Goal: Information Seeking & Learning: Compare options

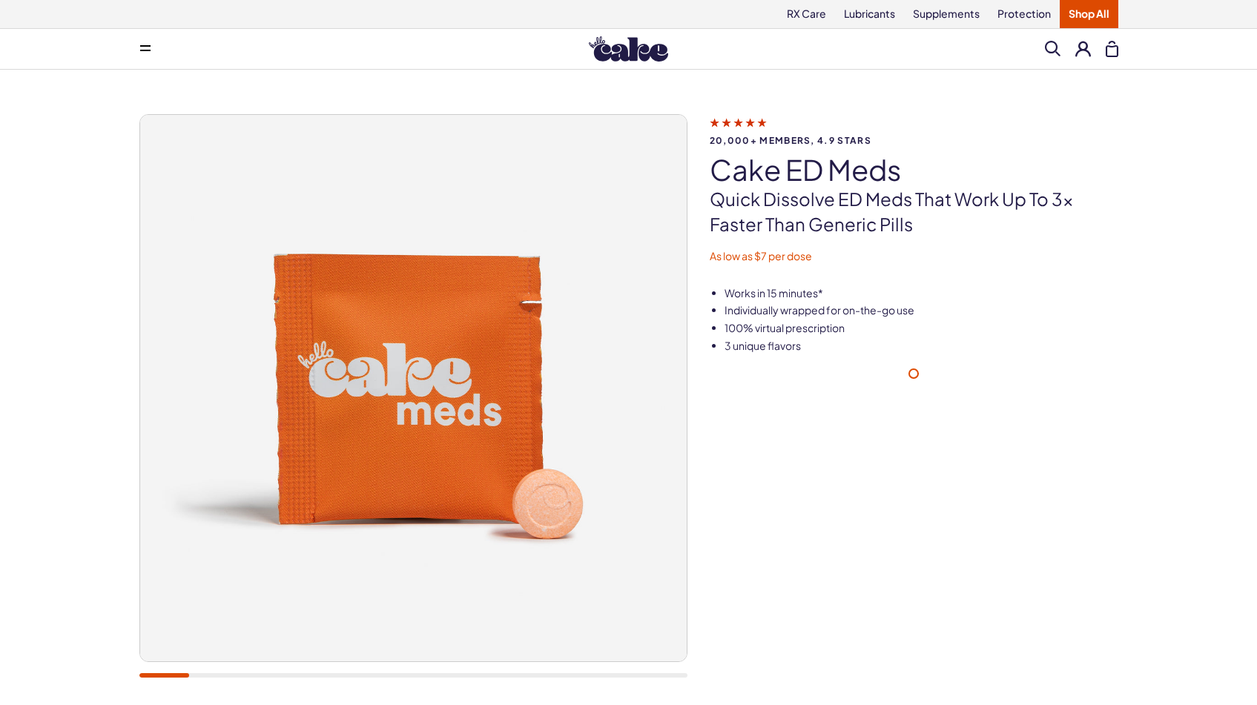
click at [631, 53] on img at bounding box center [628, 48] width 79 height 25
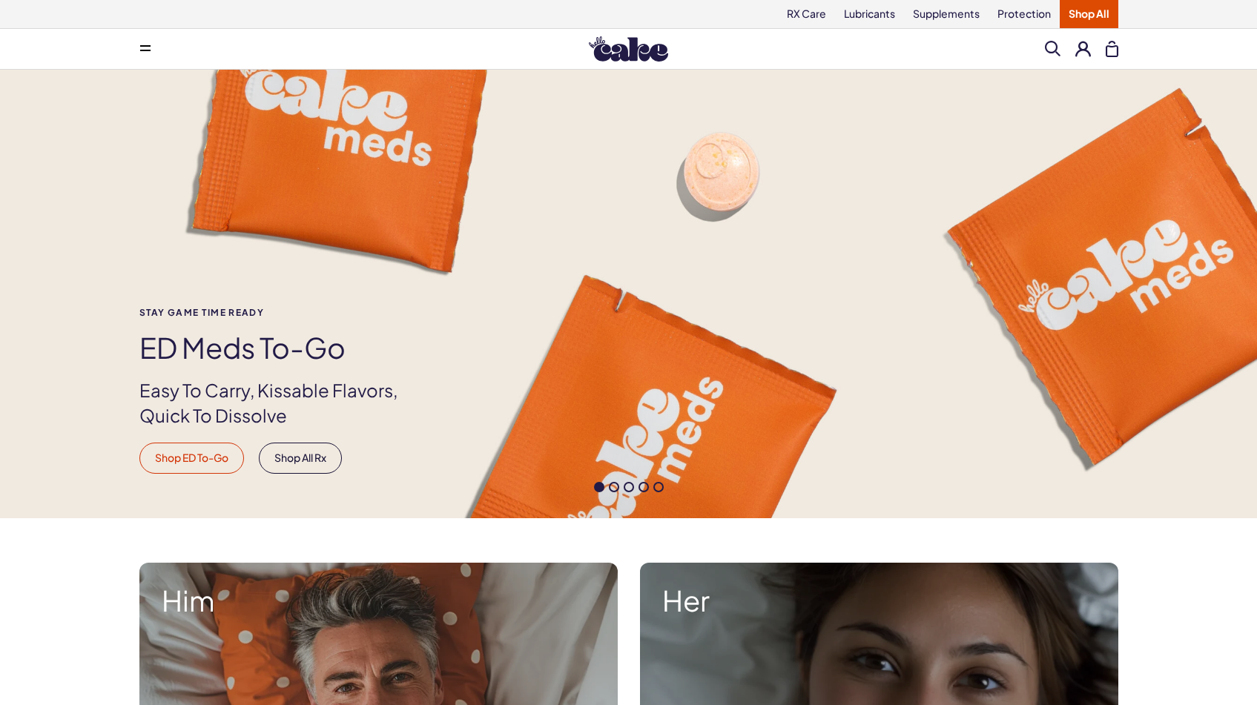
click at [202, 459] on link "Shop ED To-Go" at bounding box center [191, 458] width 105 height 31
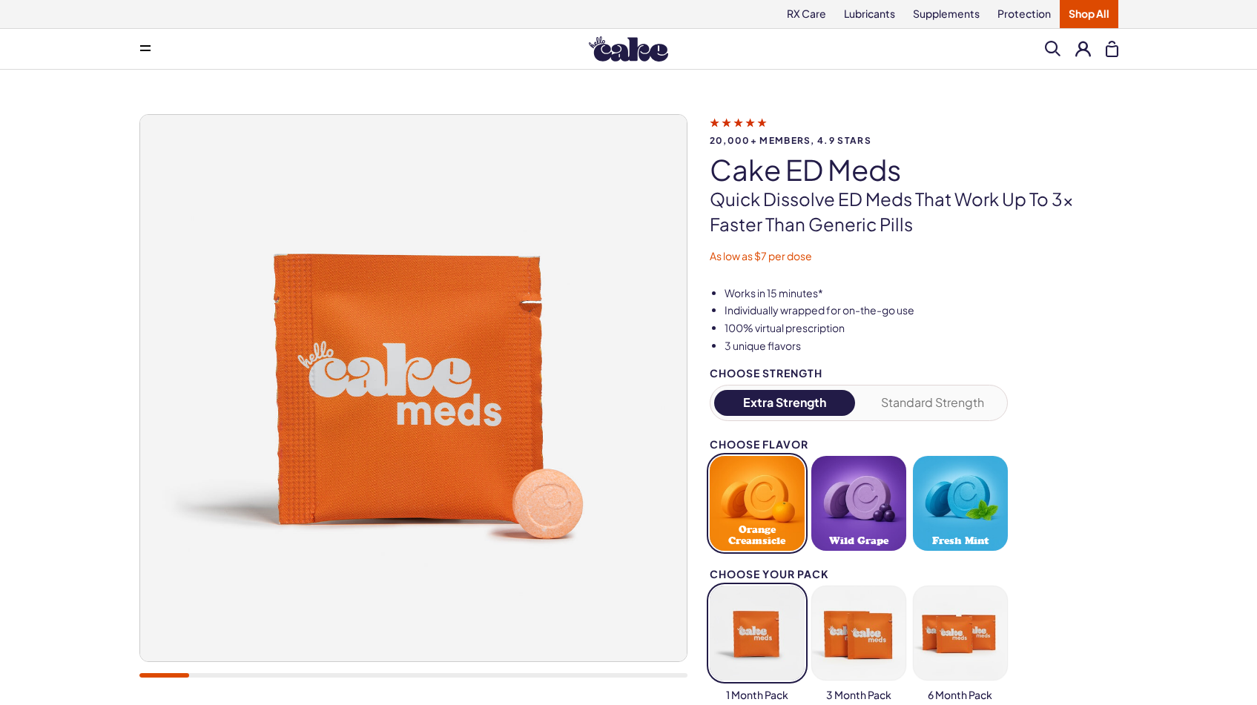
click at [620, 44] on img at bounding box center [628, 48] width 79 height 25
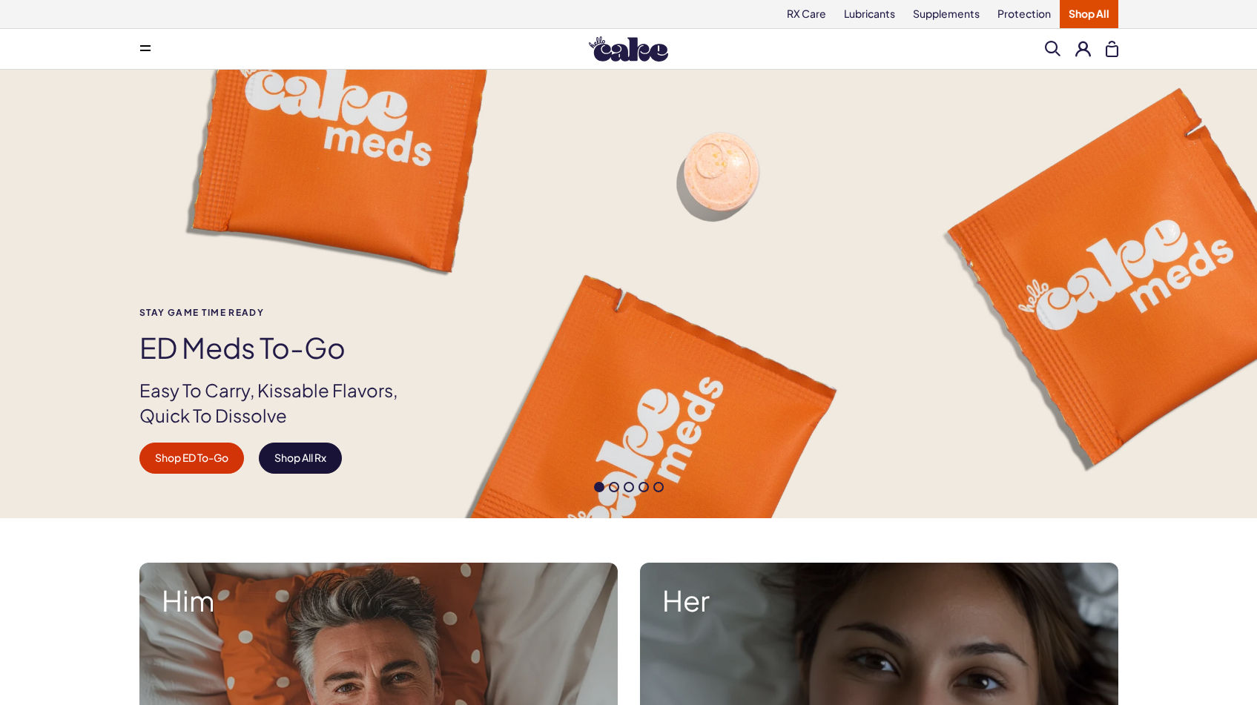
click at [308, 473] on link "Shop All Rx" at bounding box center [300, 458] width 83 height 31
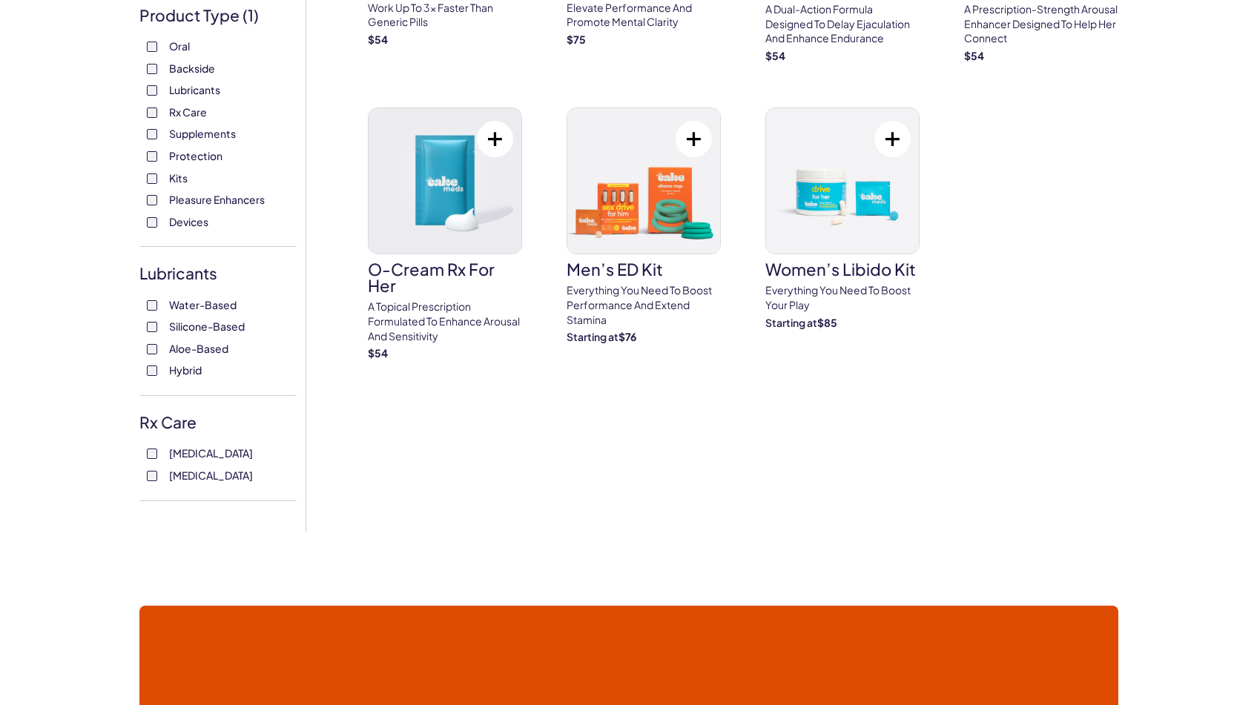
scroll to position [325, 0]
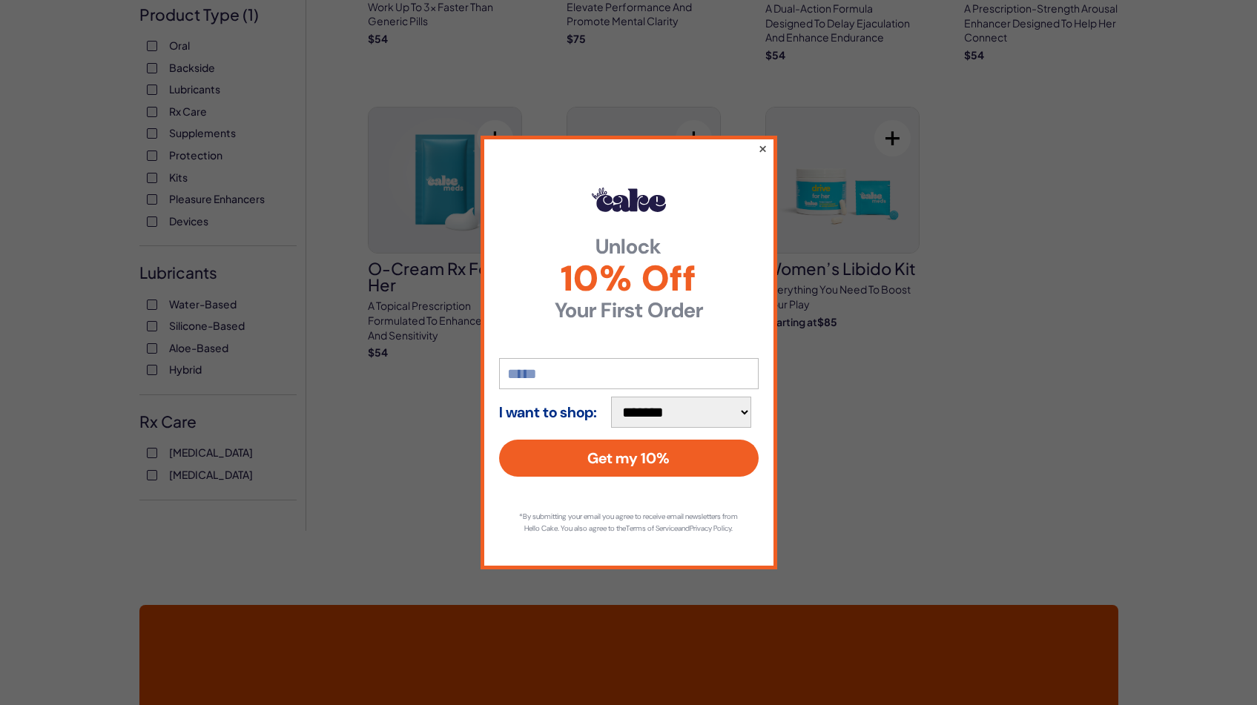
click at [764, 148] on button "×" at bounding box center [762, 148] width 10 height 18
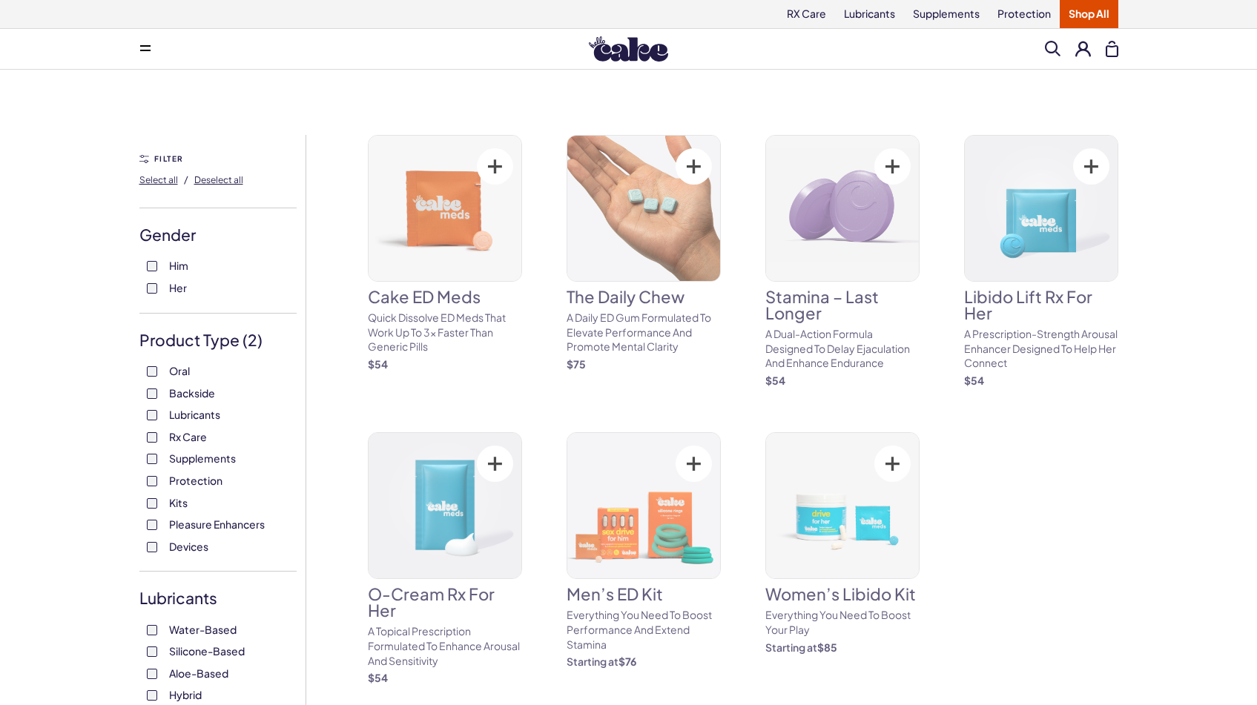
click at [150, 431] on label "Rx Care" at bounding box center [218, 437] width 142 height 15
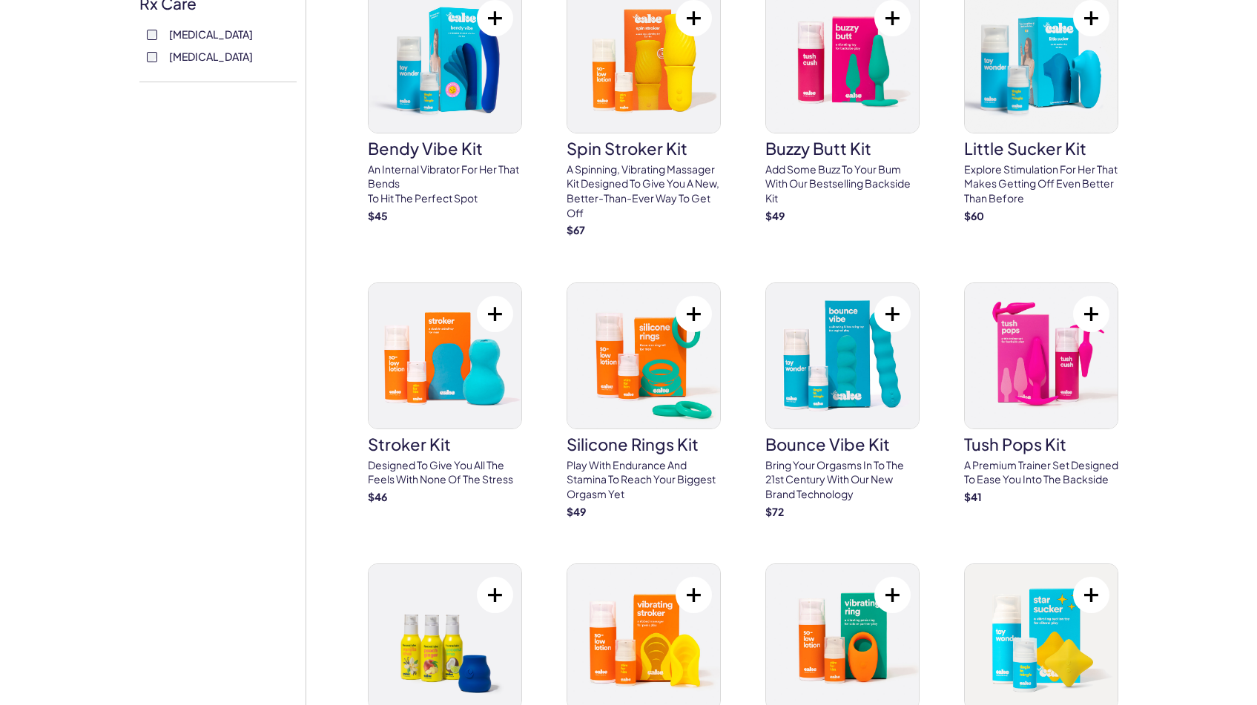
scroll to position [746, 0]
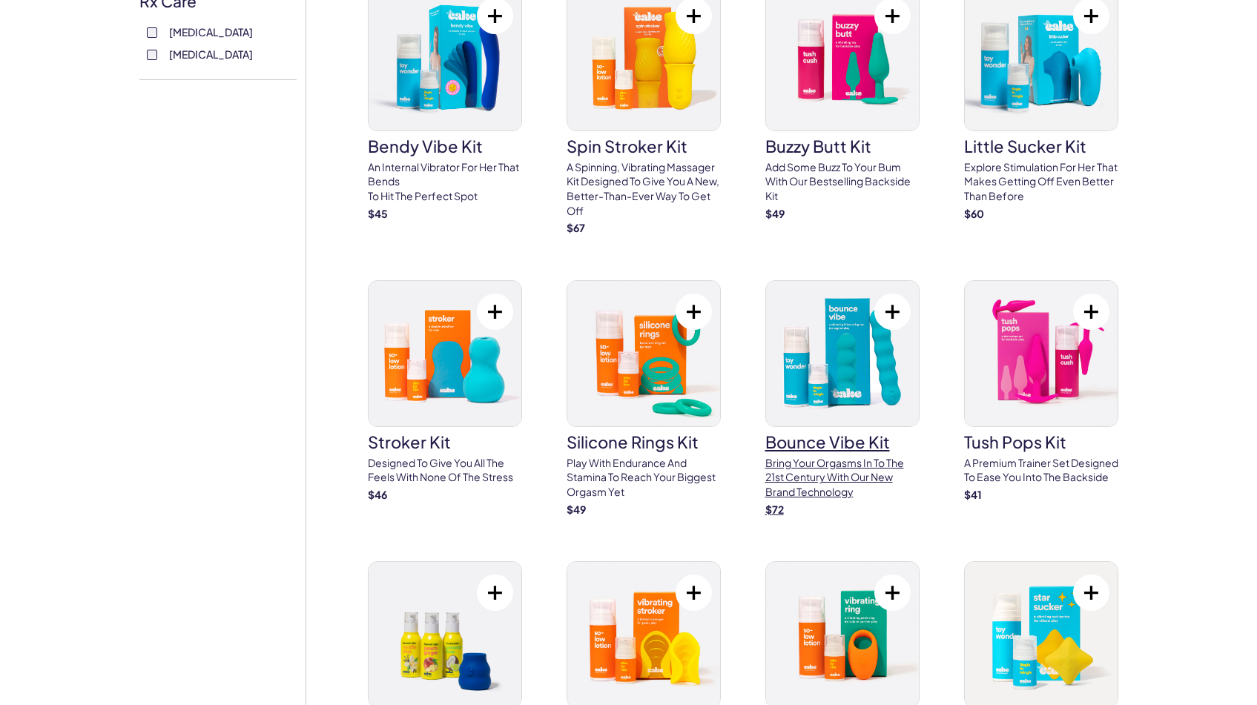
click at [814, 343] on img at bounding box center [842, 353] width 153 height 145
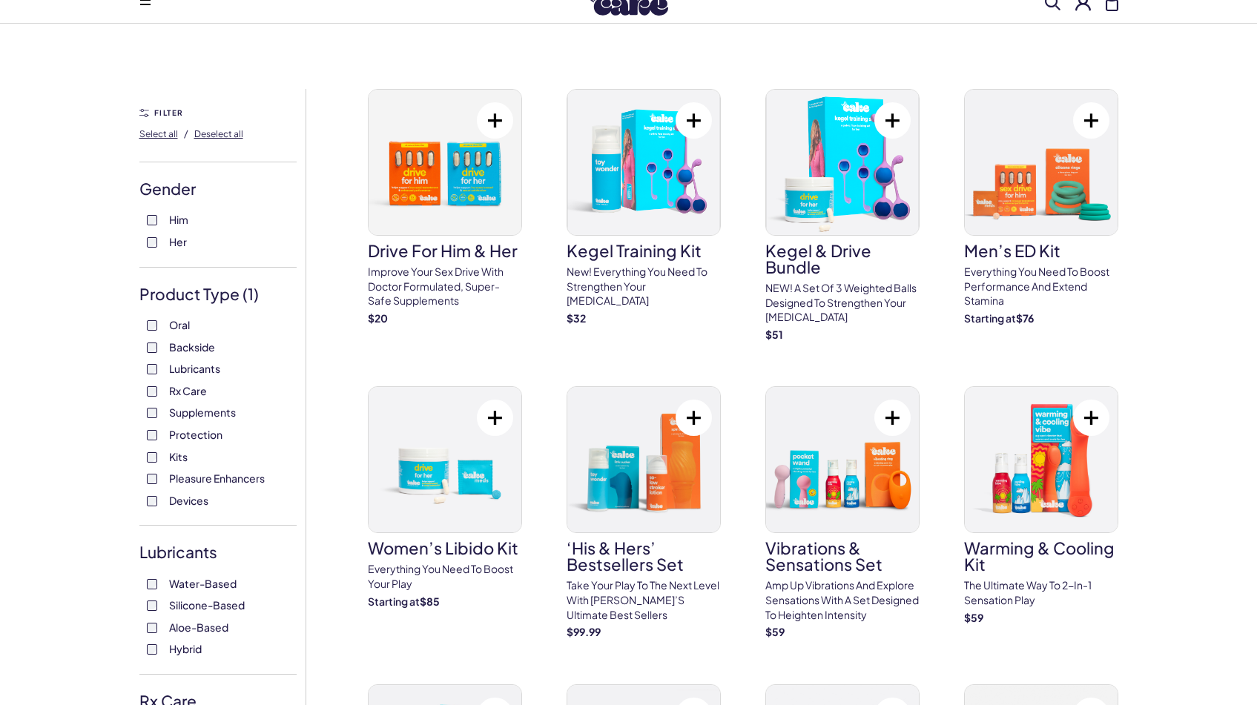
scroll to position [33, 0]
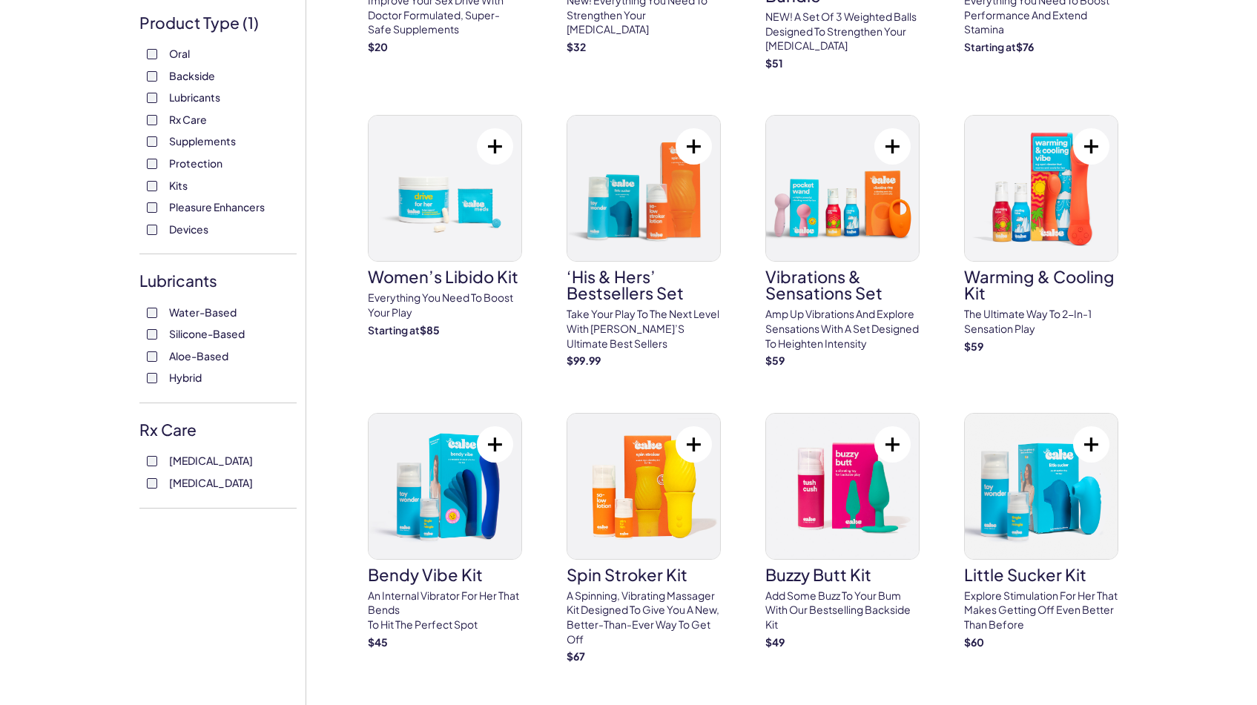
scroll to position [316, 0]
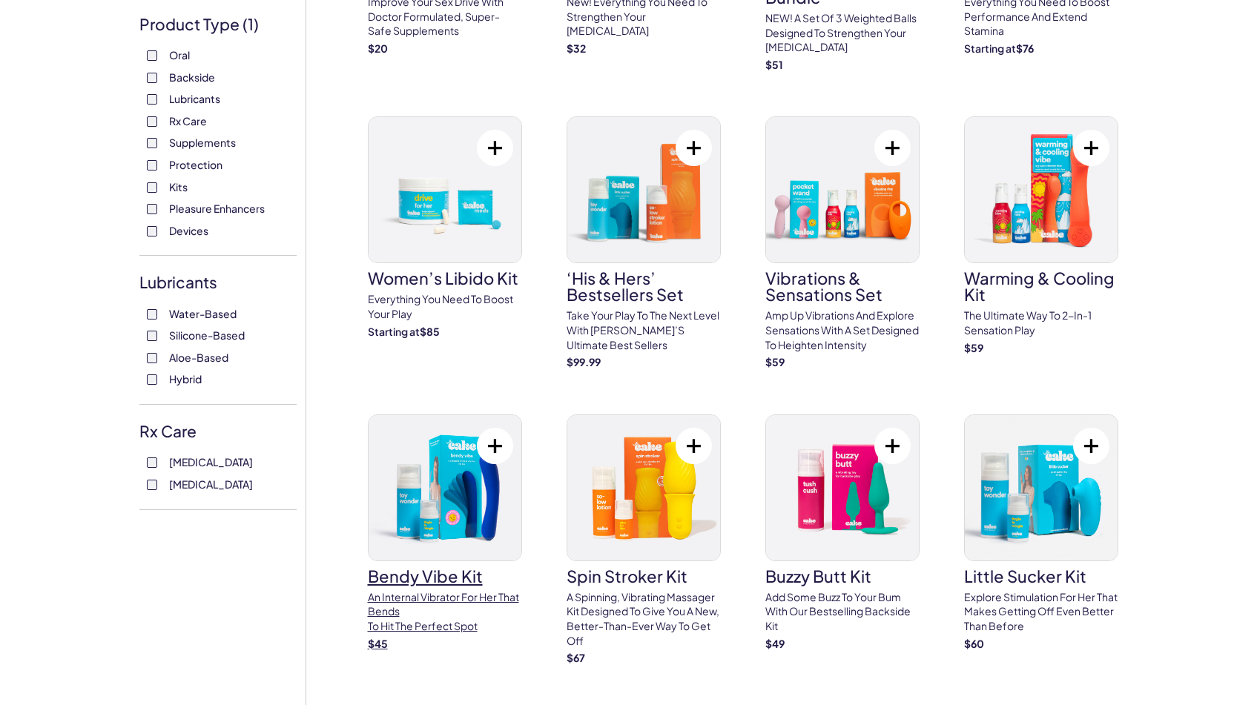
click at [467, 526] on img at bounding box center [444, 487] width 153 height 145
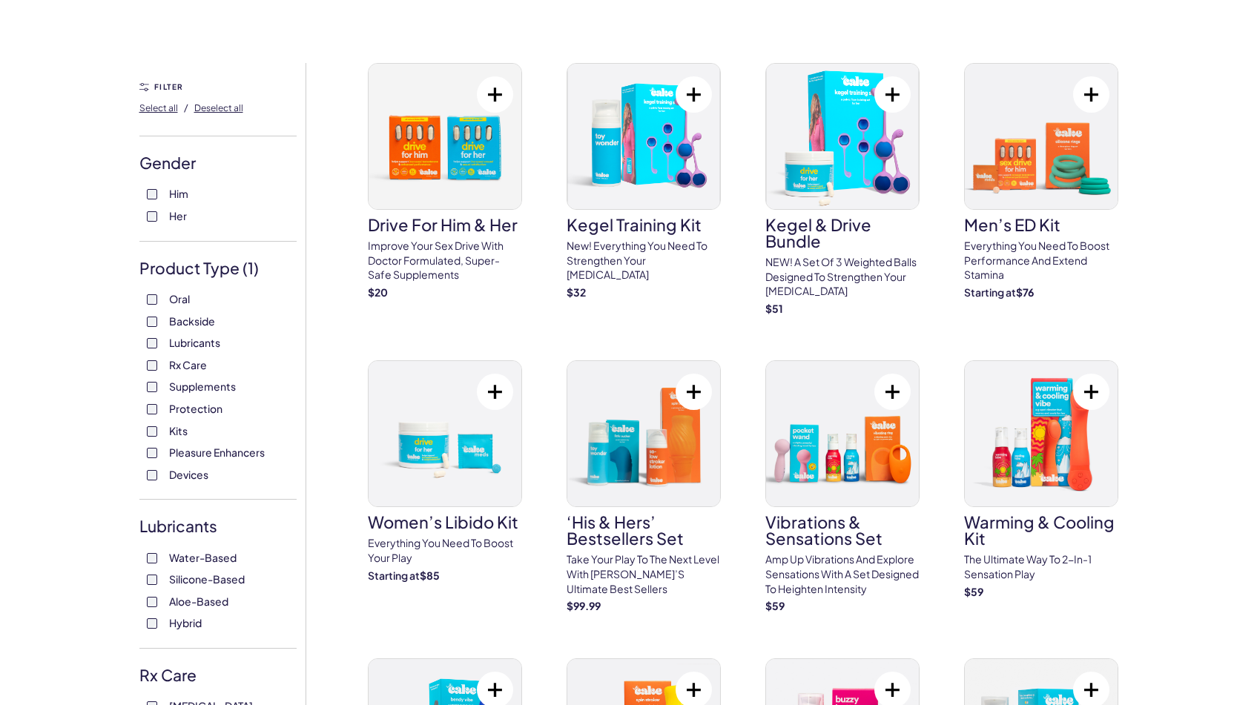
scroll to position [67, 0]
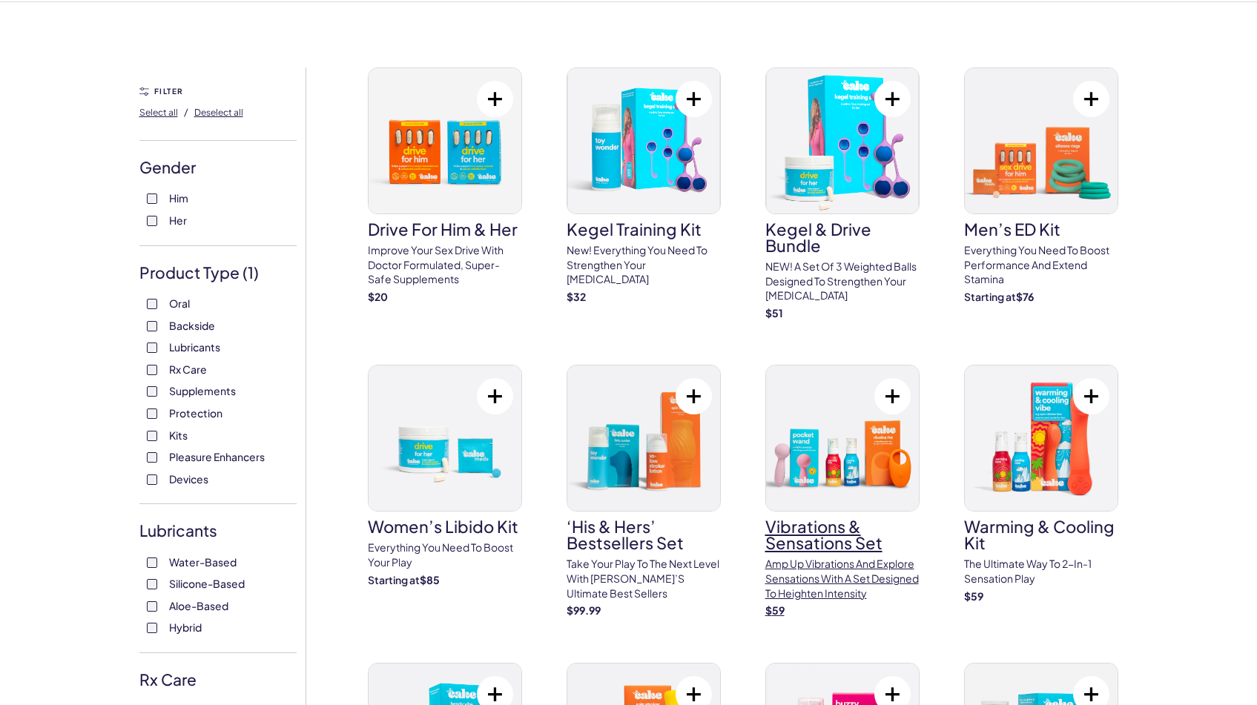
click at [855, 524] on h3 "Vibrations & Sensations Set" at bounding box center [842, 534] width 154 height 33
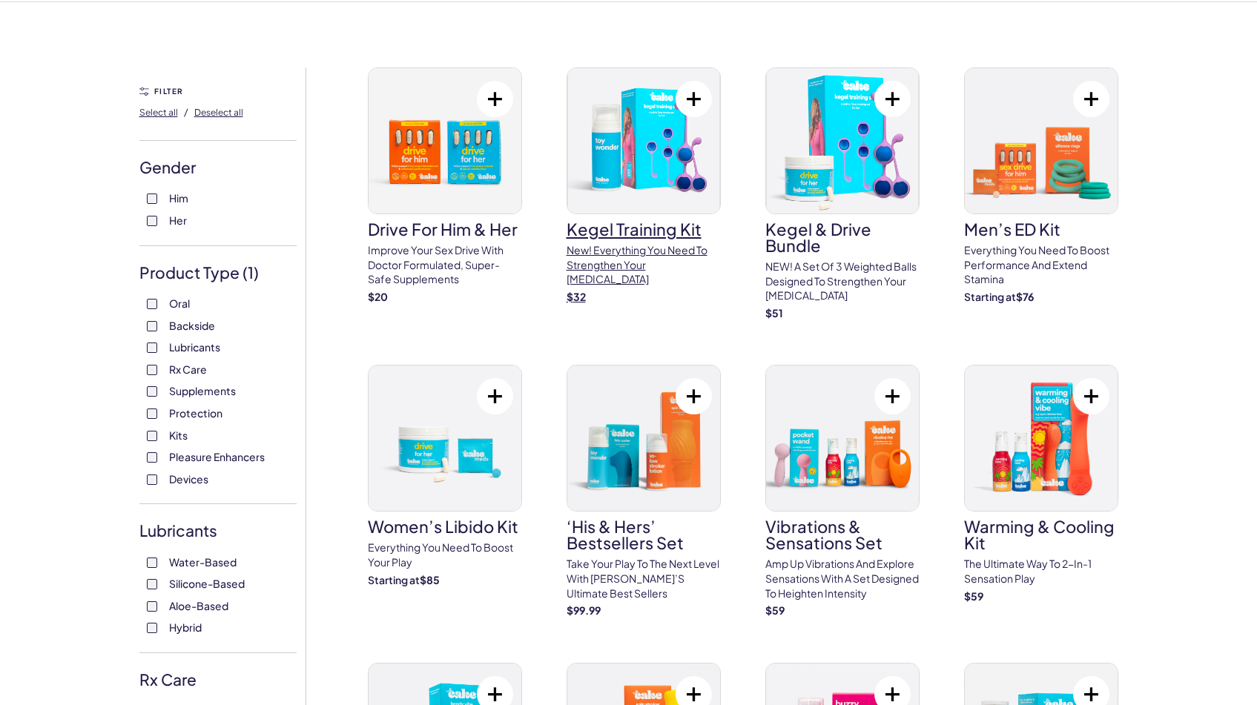
scroll to position [0, 0]
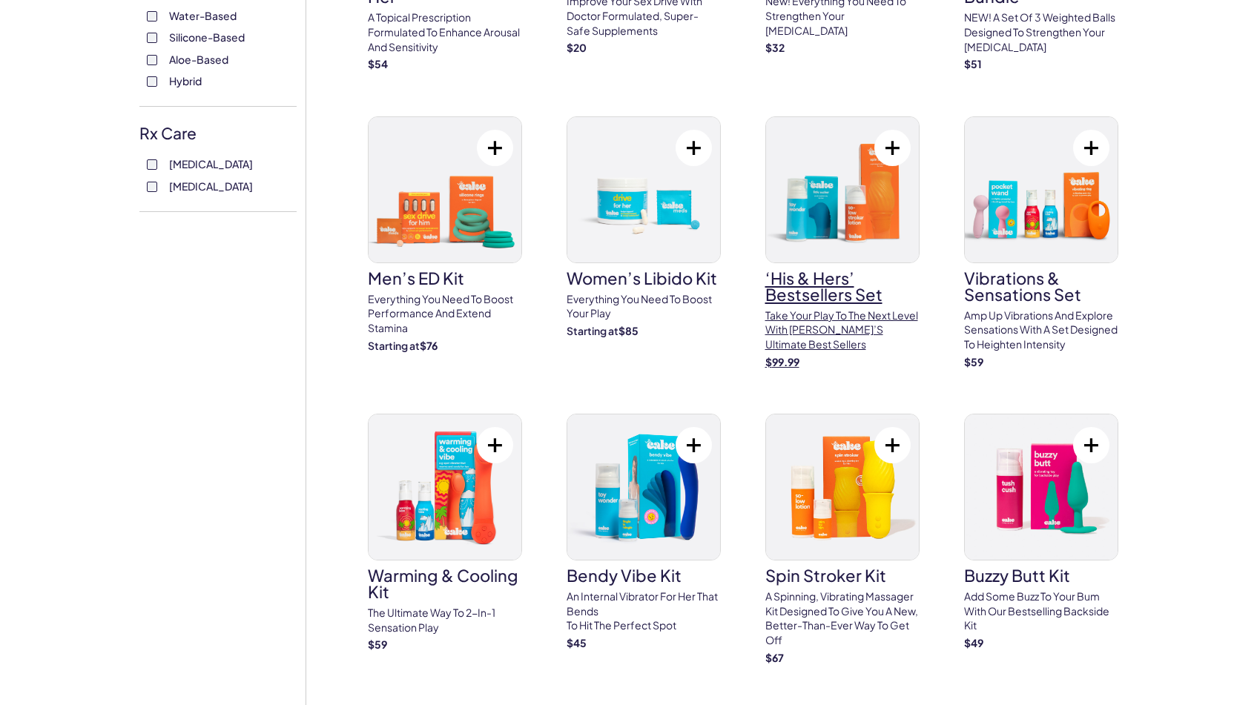
scroll to position [648, 0]
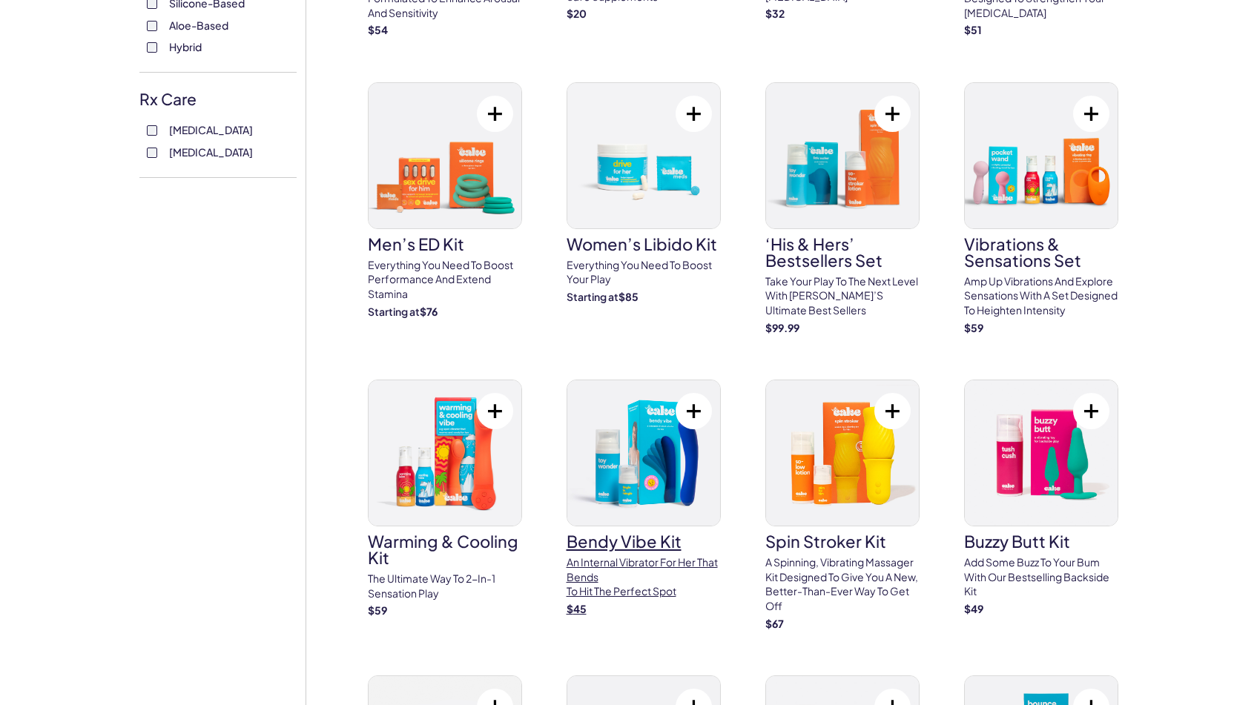
click at [673, 479] on img at bounding box center [643, 452] width 153 height 145
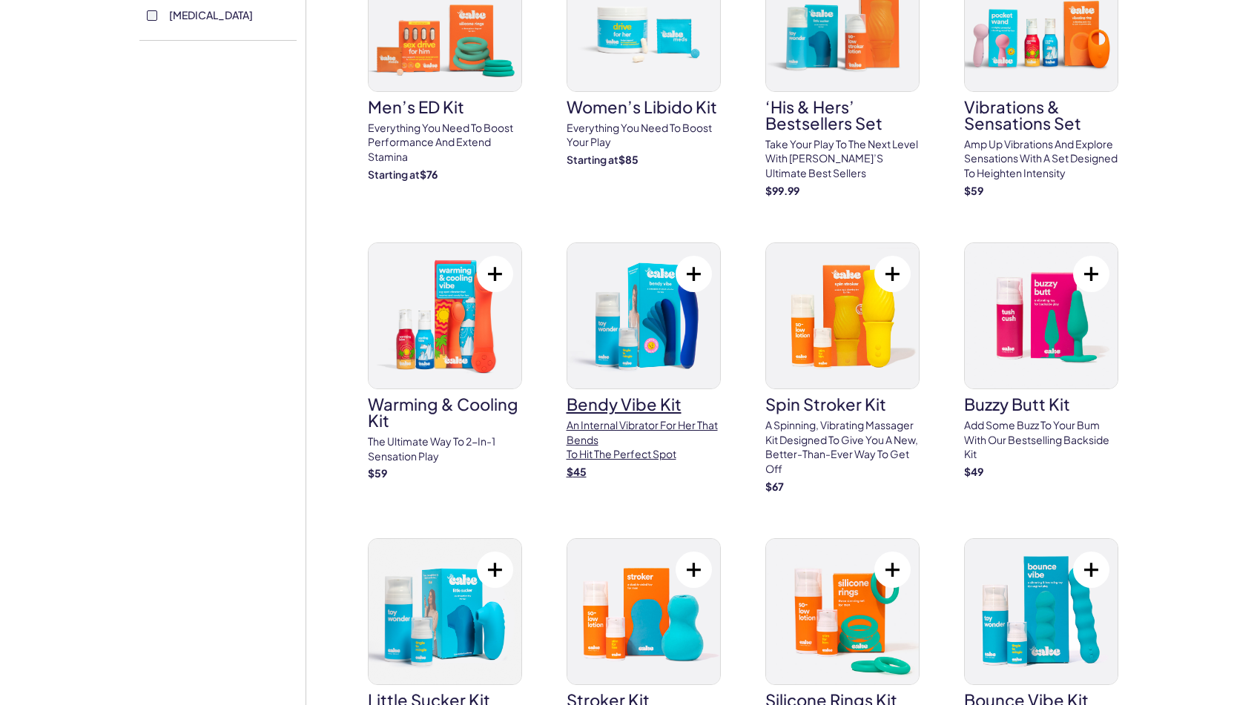
scroll to position [816, 0]
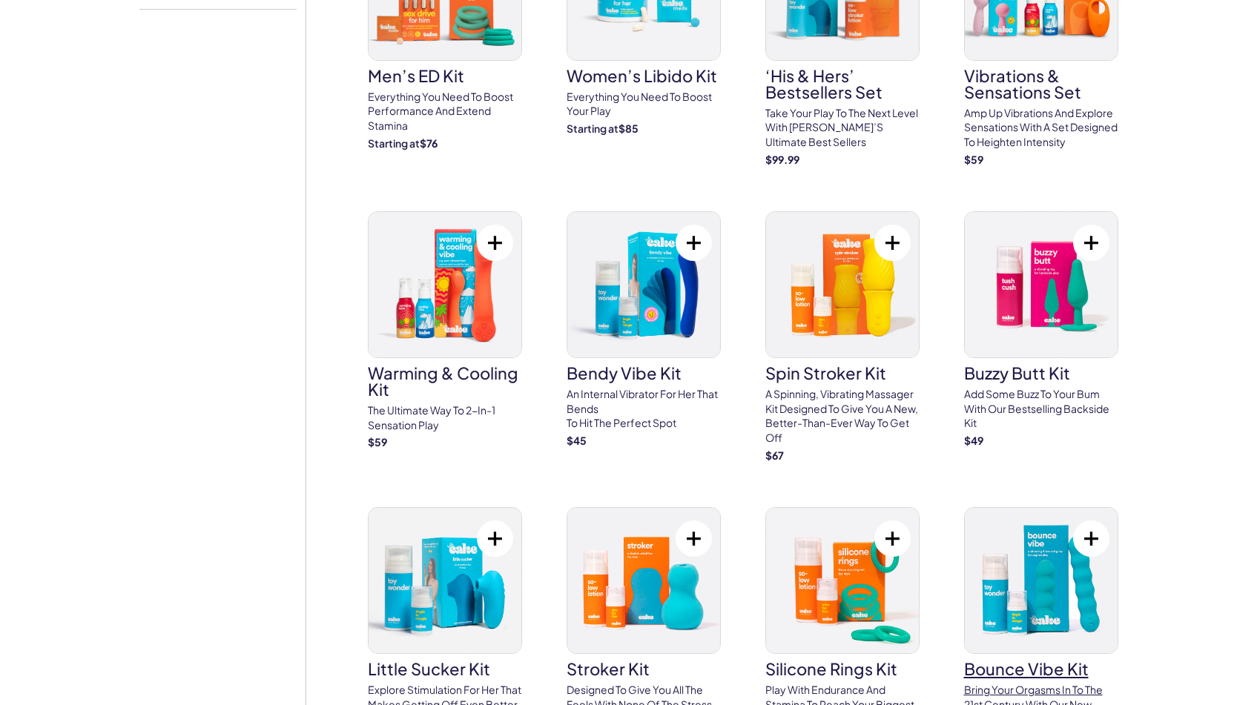
click at [988, 580] on img at bounding box center [1040, 580] width 153 height 145
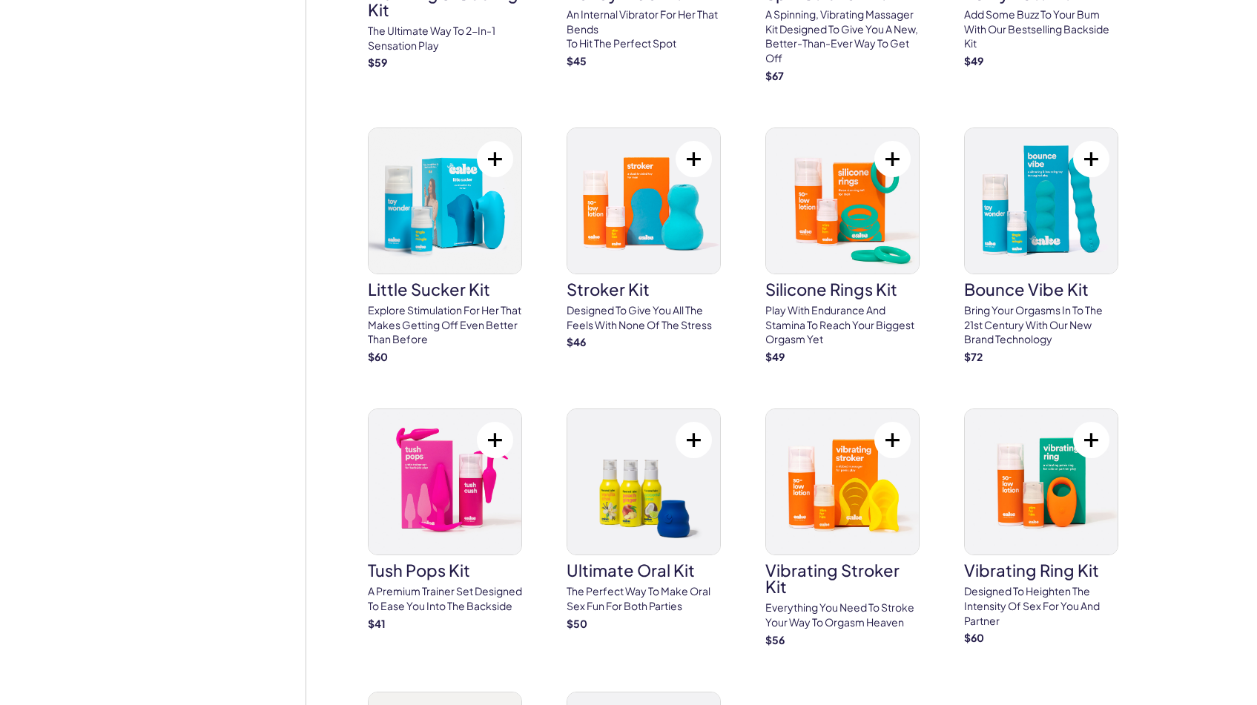
scroll to position [1198, 0]
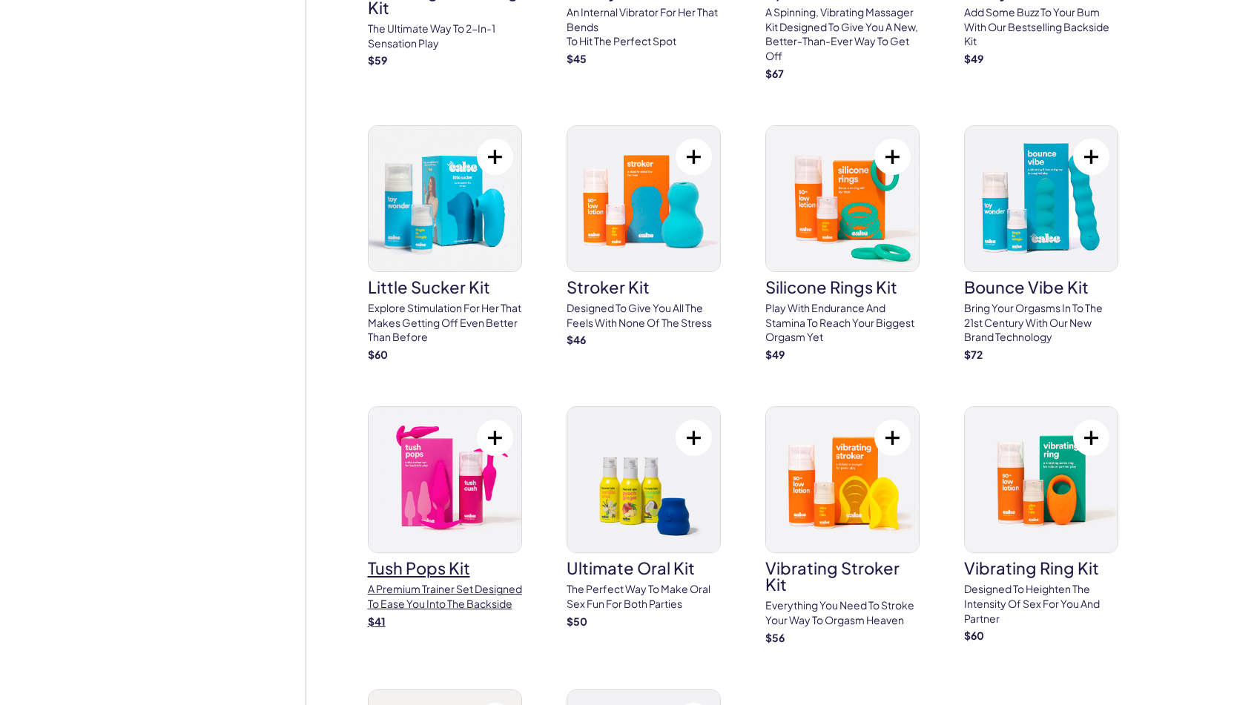
click at [487, 494] on img at bounding box center [444, 479] width 153 height 145
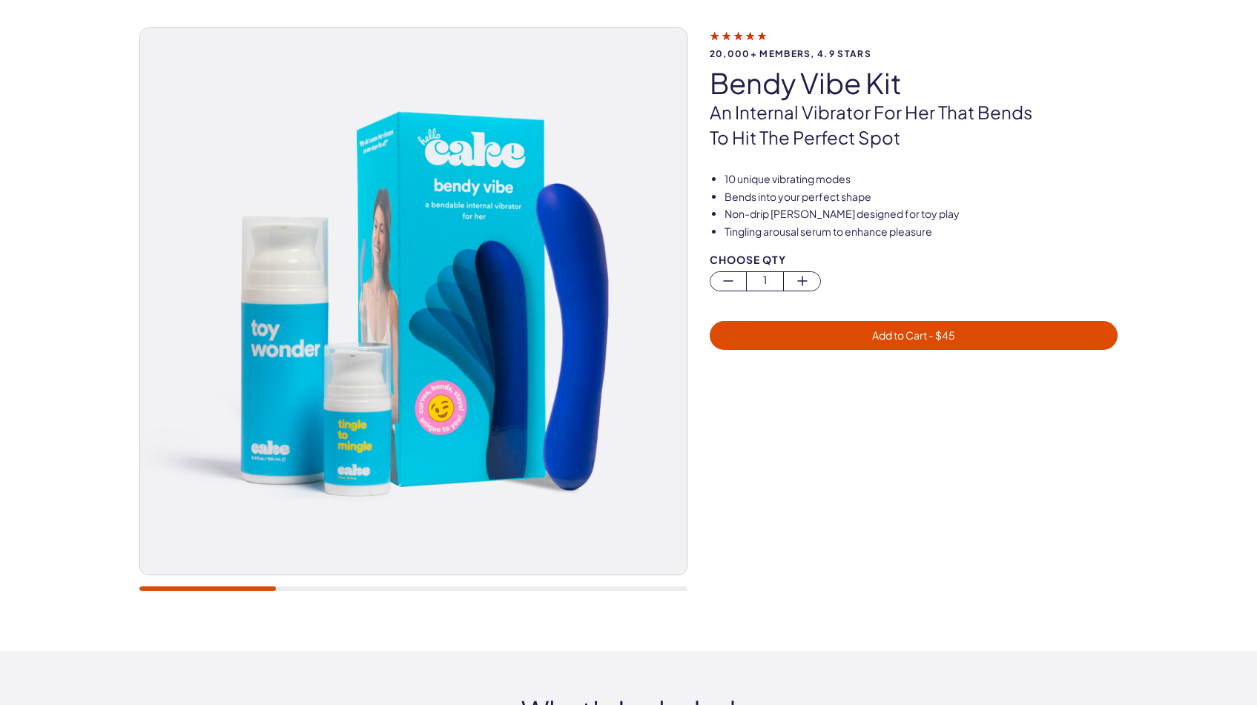
scroll to position [79, 0]
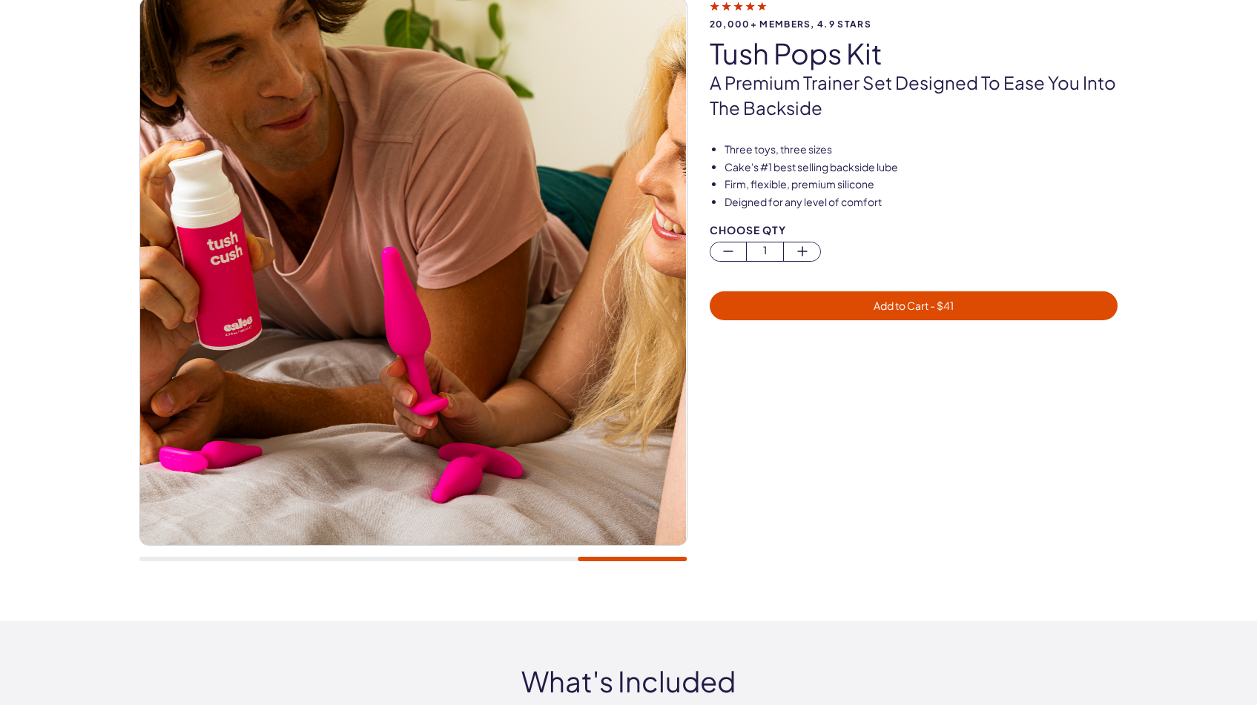
scroll to position [107, 0]
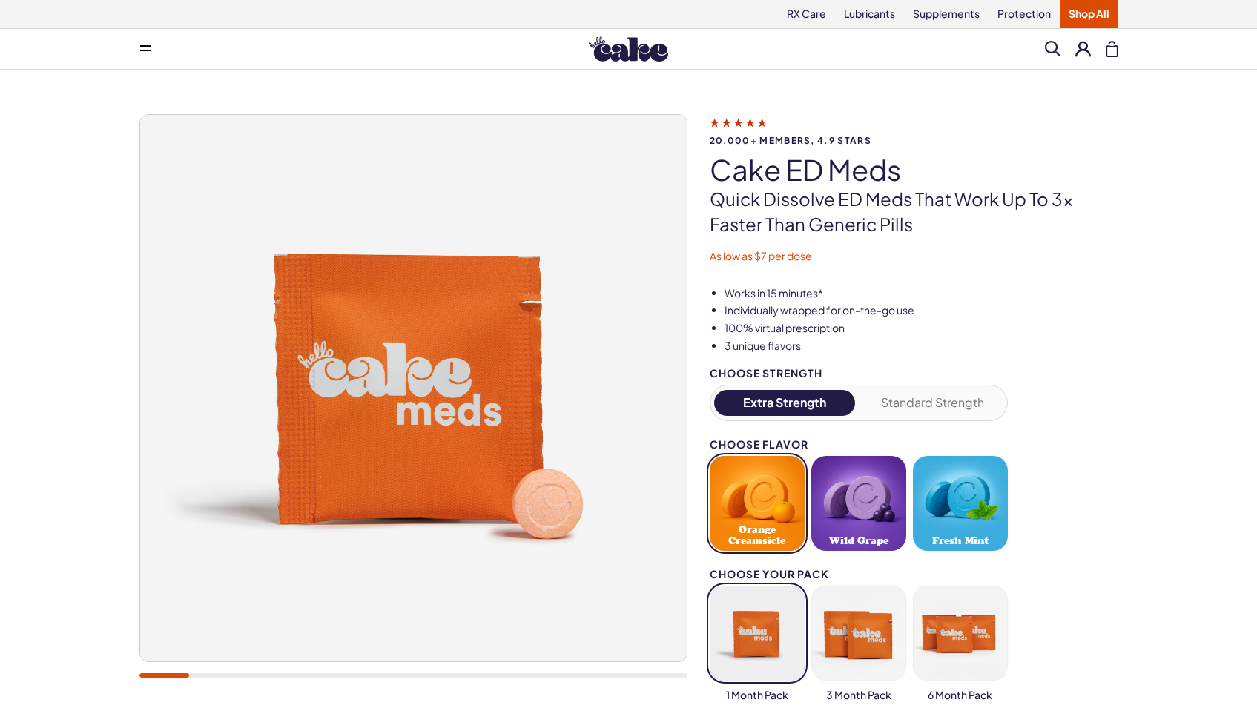
scroll to position [9, 0]
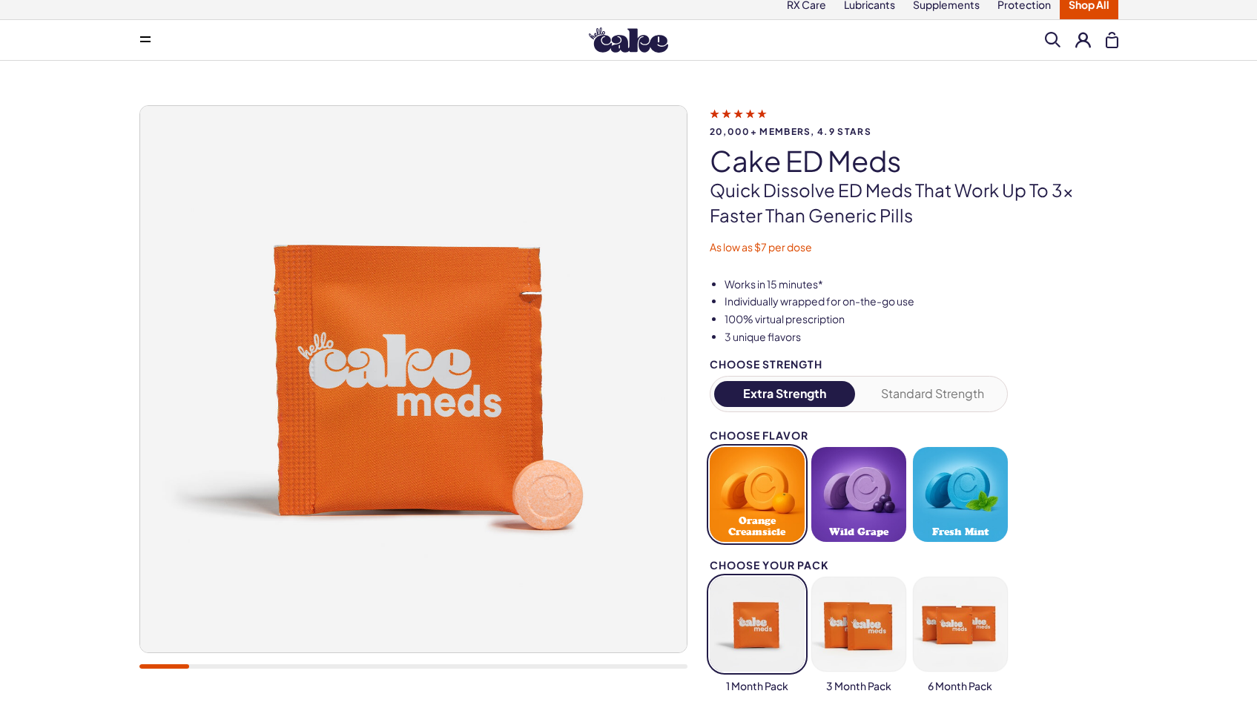
click at [647, 31] on img at bounding box center [628, 39] width 79 height 25
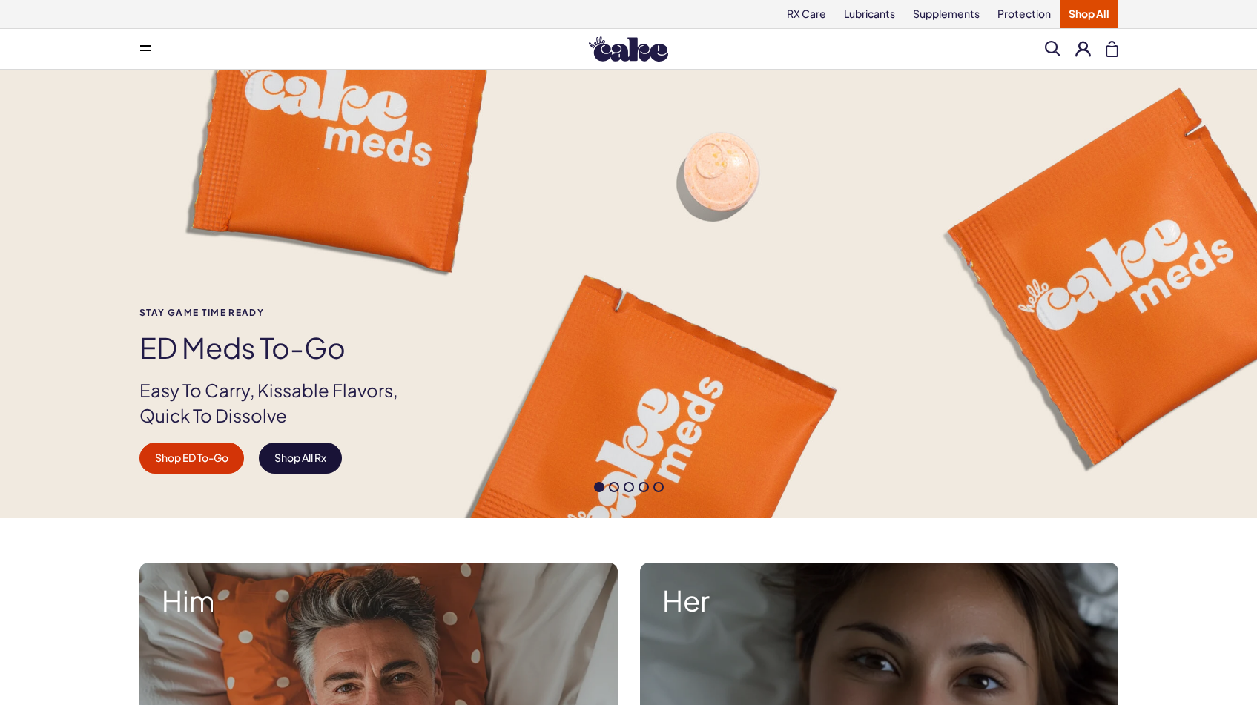
click at [281, 453] on link "Shop All Rx" at bounding box center [300, 458] width 83 height 31
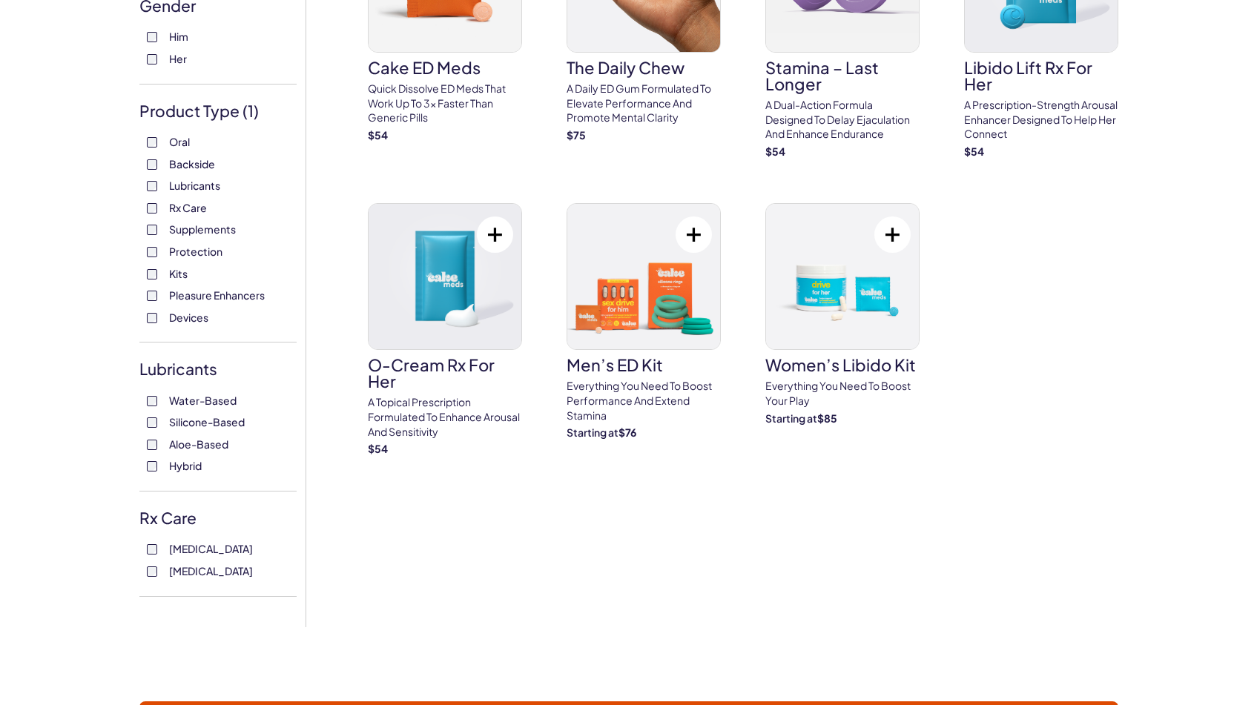
scroll to position [211, 0]
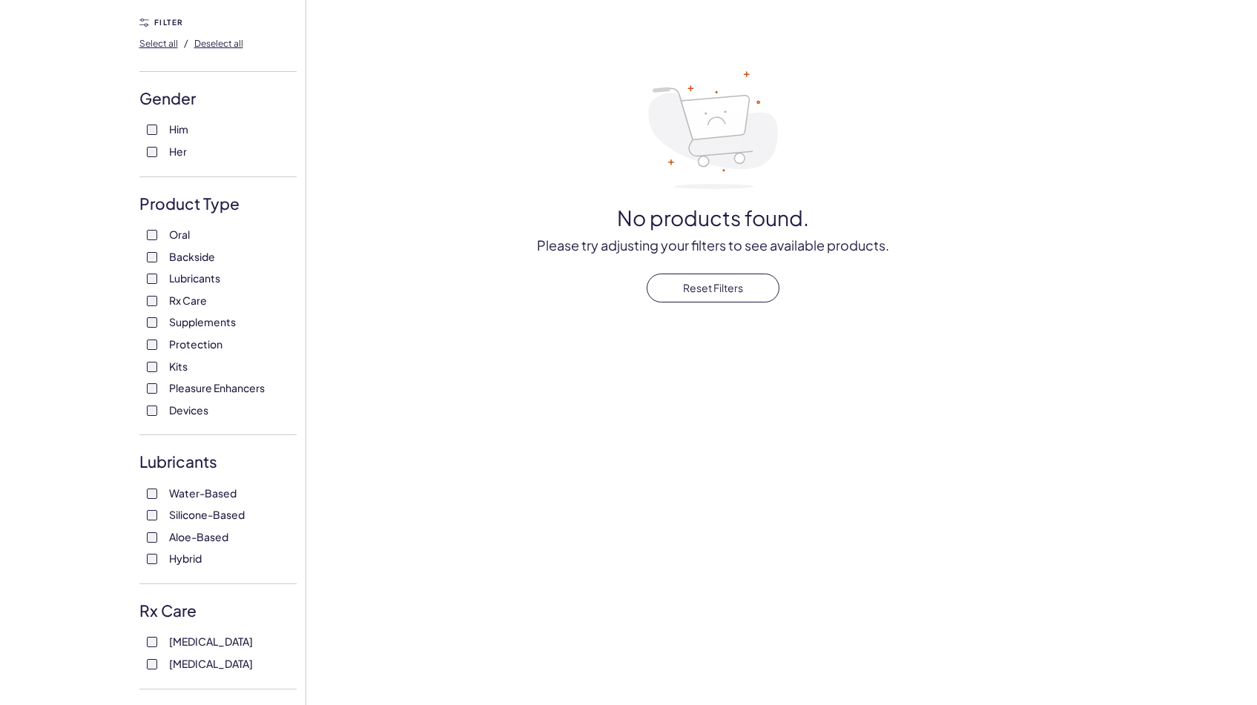
scroll to position [168, 0]
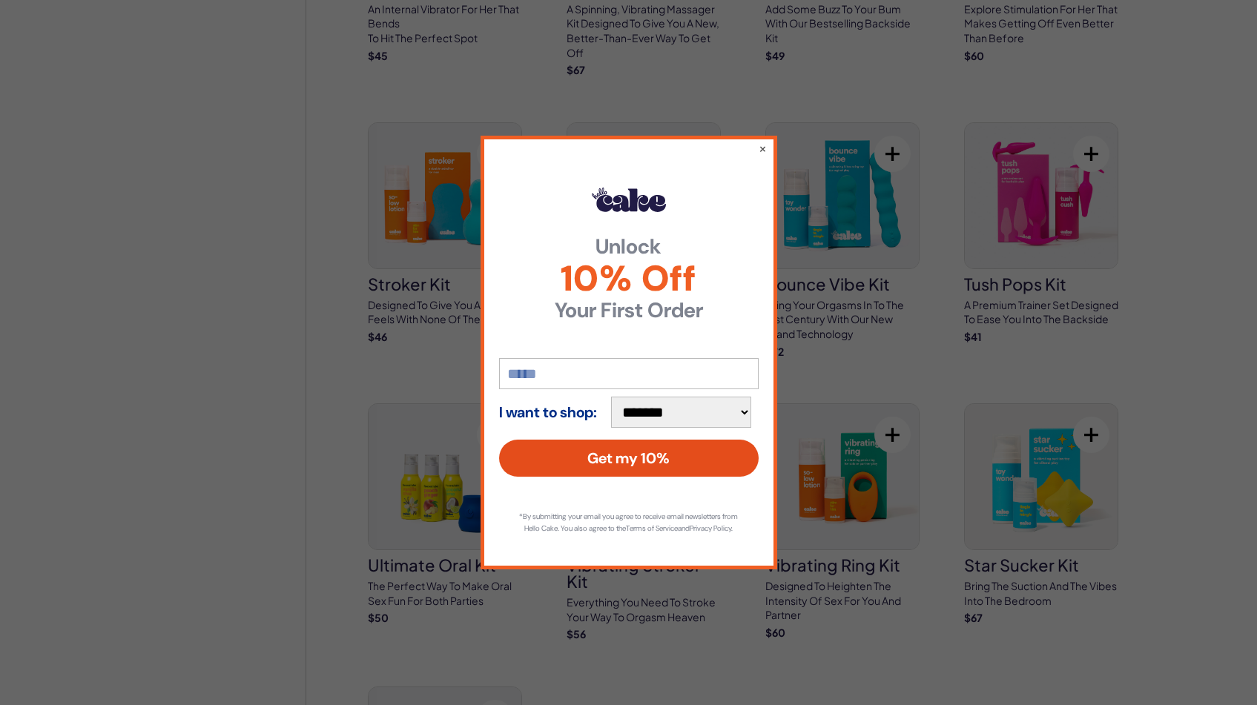
scroll to position [1041, 0]
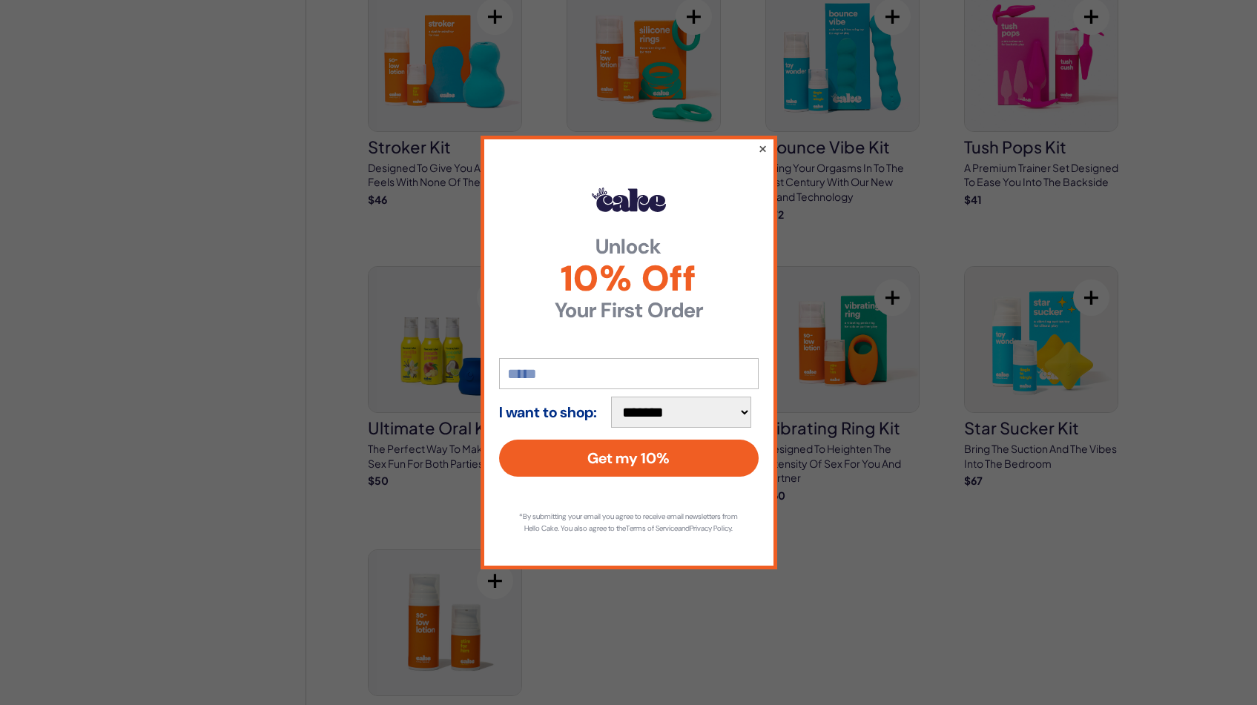
click at [763, 146] on button "×" at bounding box center [762, 148] width 10 height 18
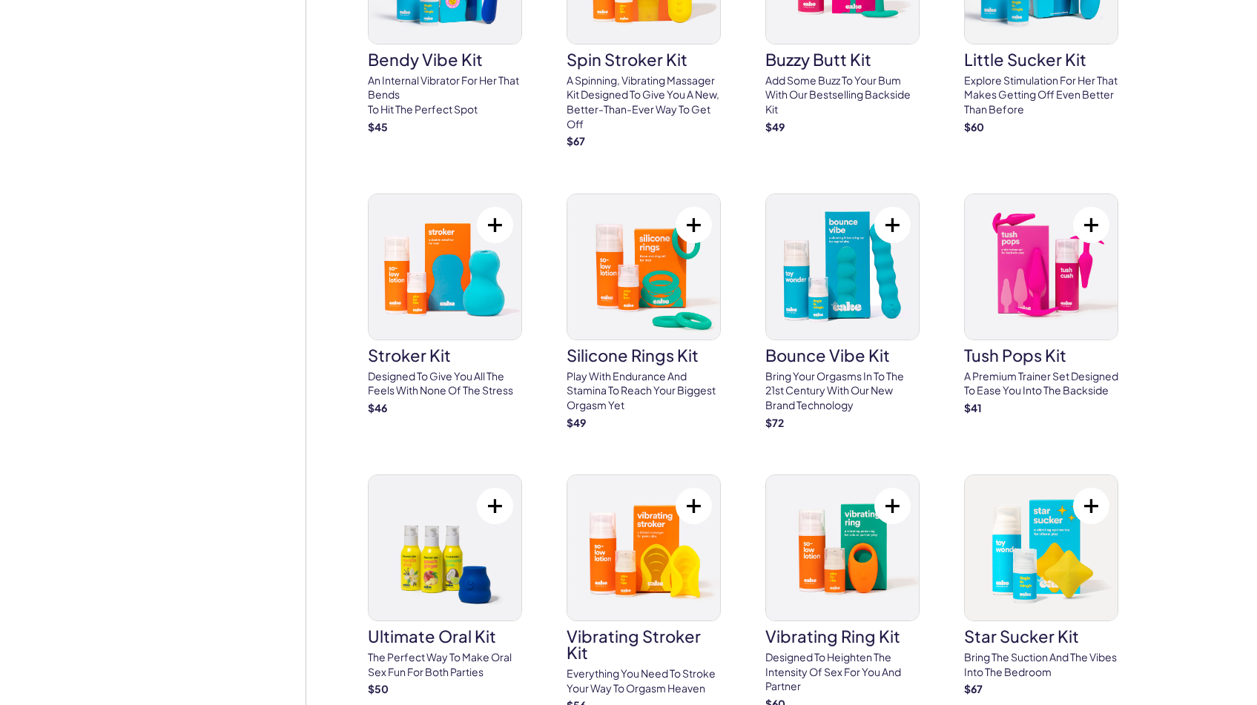
scroll to position [818, 0]
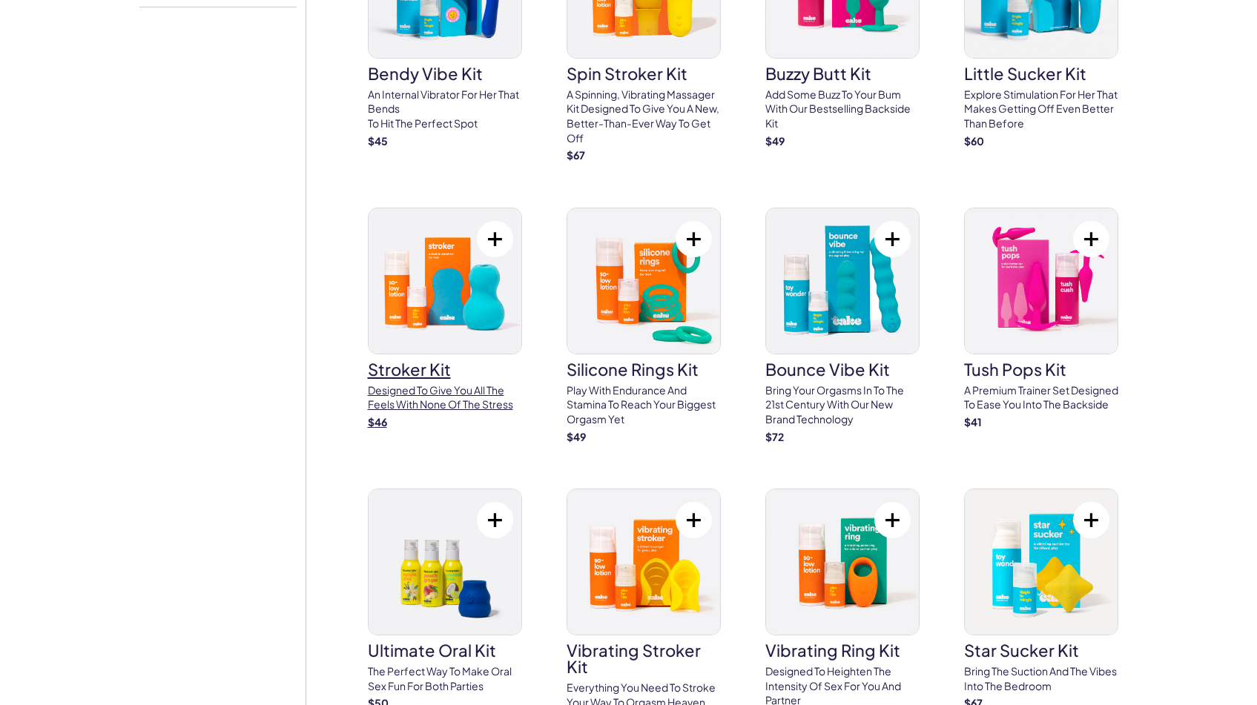
click at [485, 305] on img at bounding box center [444, 280] width 153 height 145
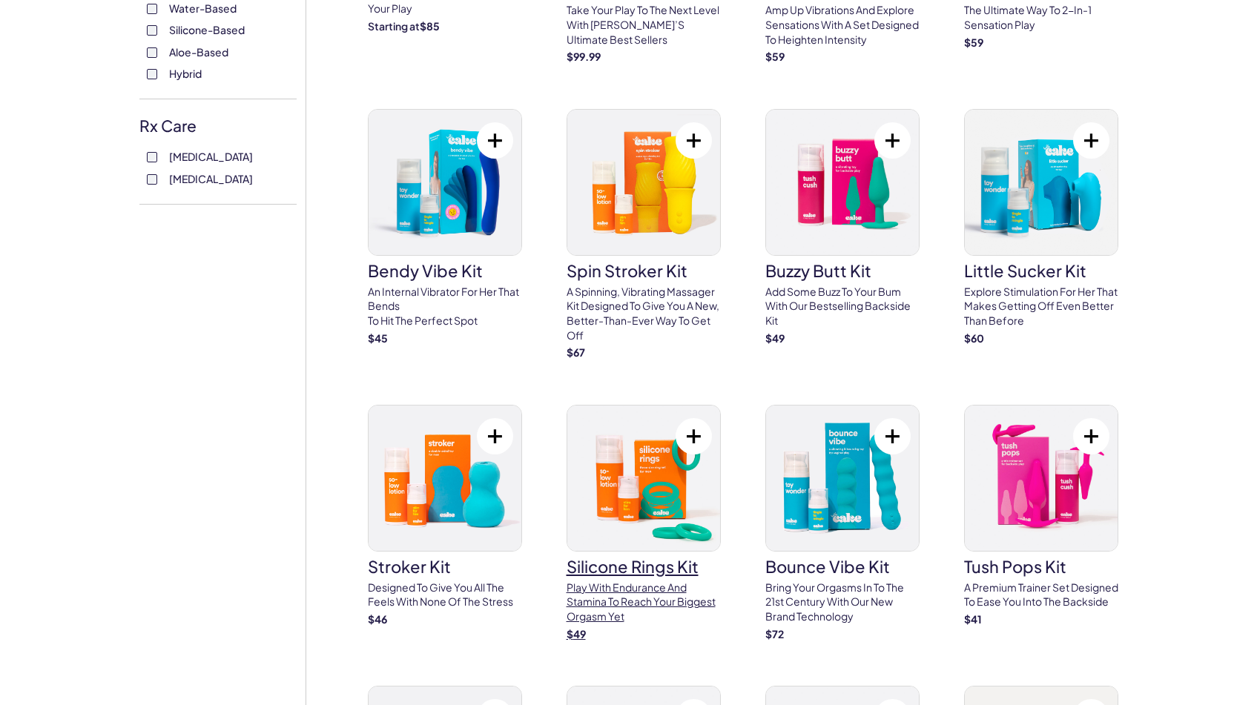
scroll to position [619, 0]
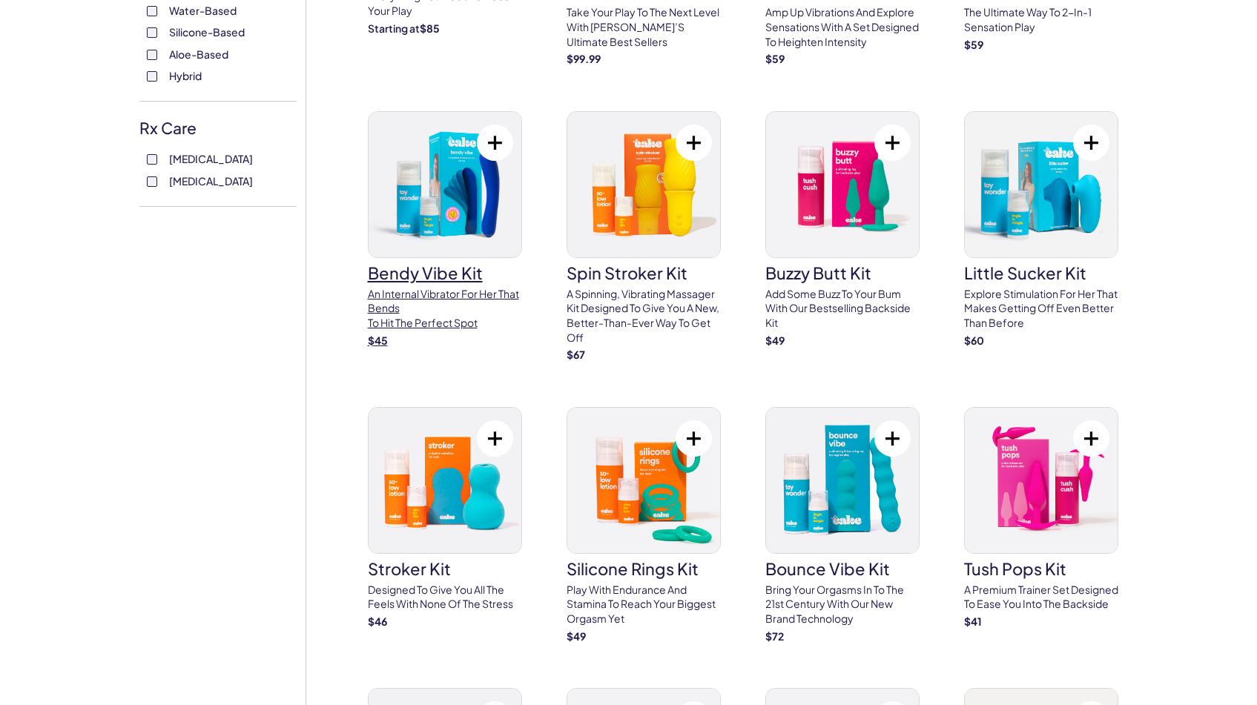
click at [467, 235] on img at bounding box center [444, 184] width 153 height 145
click at [670, 176] on img at bounding box center [643, 184] width 153 height 145
click at [824, 182] on img at bounding box center [842, 184] width 153 height 145
click at [816, 232] on img at bounding box center [842, 184] width 153 height 145
